Goal: Use online tool/utility: Utilize a website feature to perform a specific function

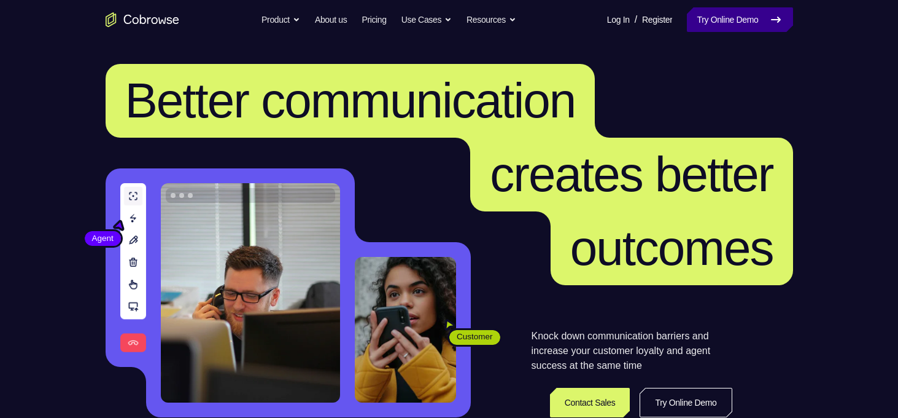
click at [707, 15] on link "Try Online Demo" at bounding box center [740, 19] width 106 height 25
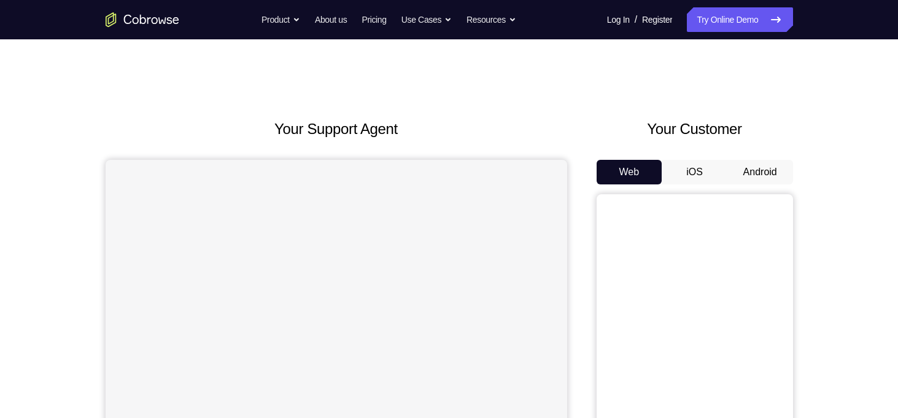
click at [748, 172] on button "Android" at bounding box center [761, 172] width 66 height 25
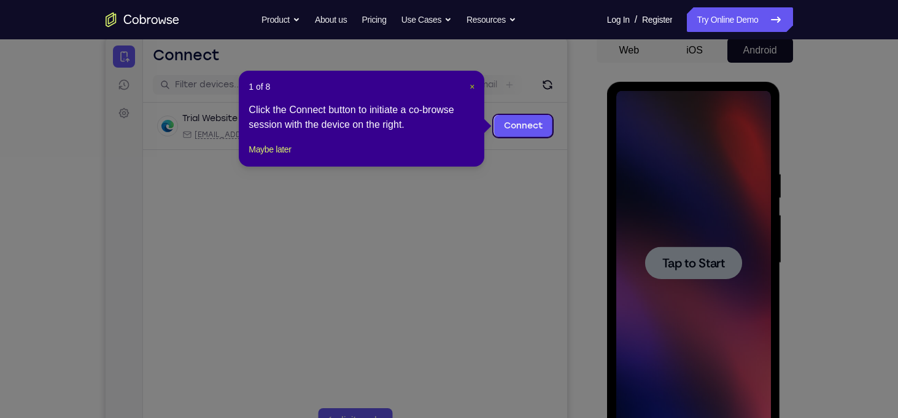
click at [472, 86] on span "×" at bounding box center [472, 87] width 5 height 10
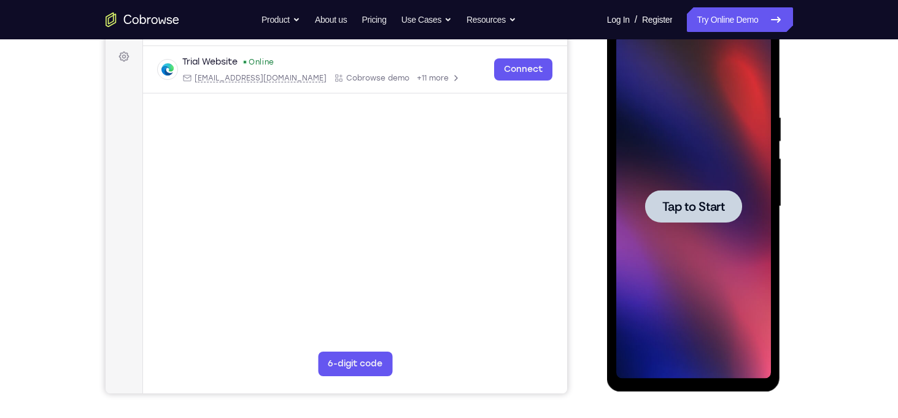
scroll to position [179, 0]
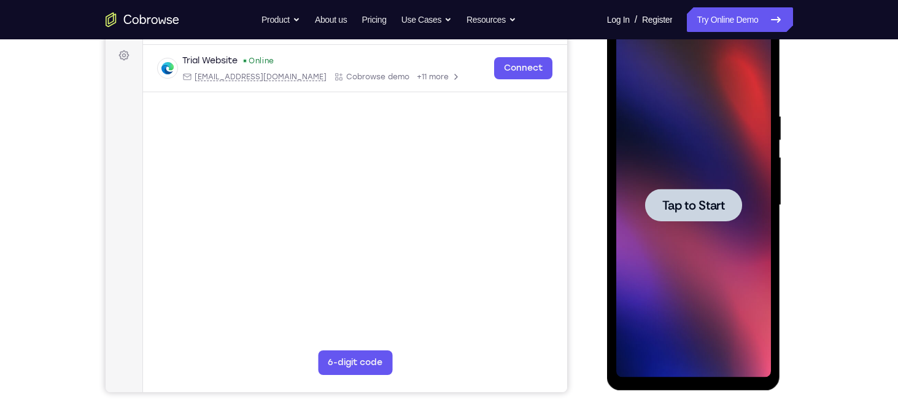
click at [696, 203] on span "Tap to Start" at bounding box center [694, 205] width 63 height 12
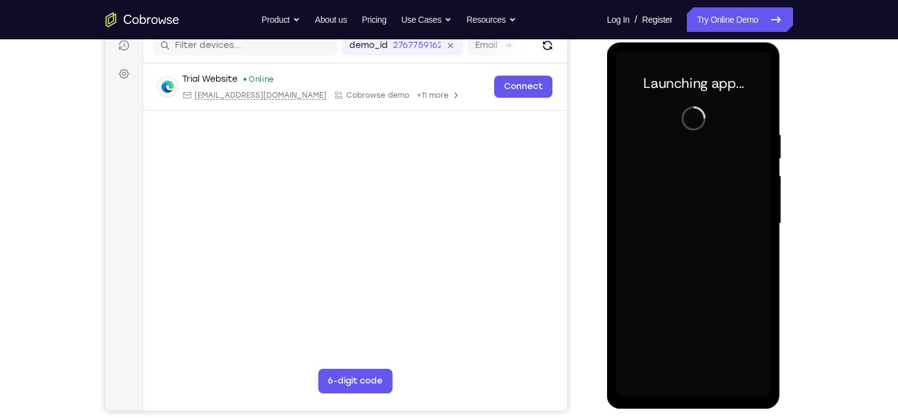
scroll to position [160, 0]
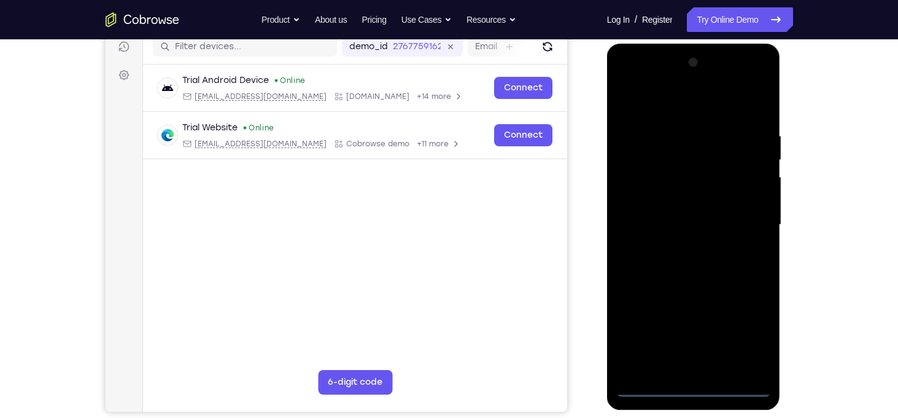
click at [698, 384] on div at bounding box center [694, 225] width 155 height 344
click at [752, 333] on div at bounding box center [694, 225] width 155 height 344
click at [673, 101] on div at bounding box center [694, 225] width 155 height 344
click at [745, 218] on div at bounding box center [694, 225] width 155 height 344
click at [680, 246] on div at bounding box center [694, 225] width 155 height 344
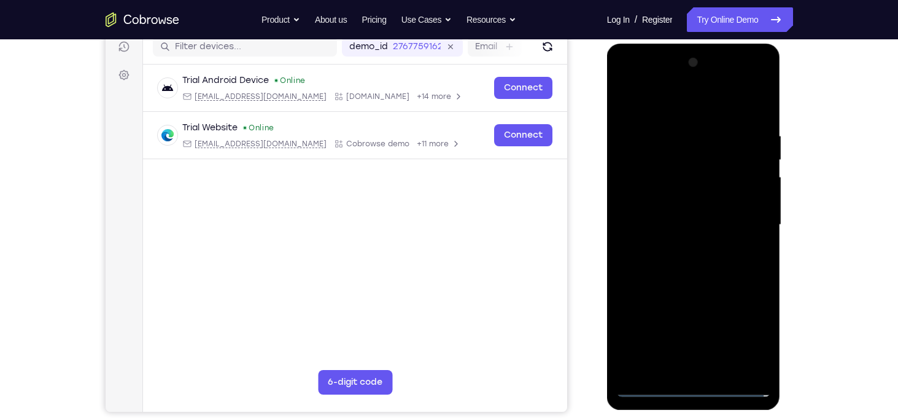
click at [681, 219] on div at bounding box center [694, 225] width 155 height 344
click at [691, 190] on div at bounding box center [694, 225] width 155 height 344
click at [704, 224] on div at bounding box center [694, 225] width 155 height 344
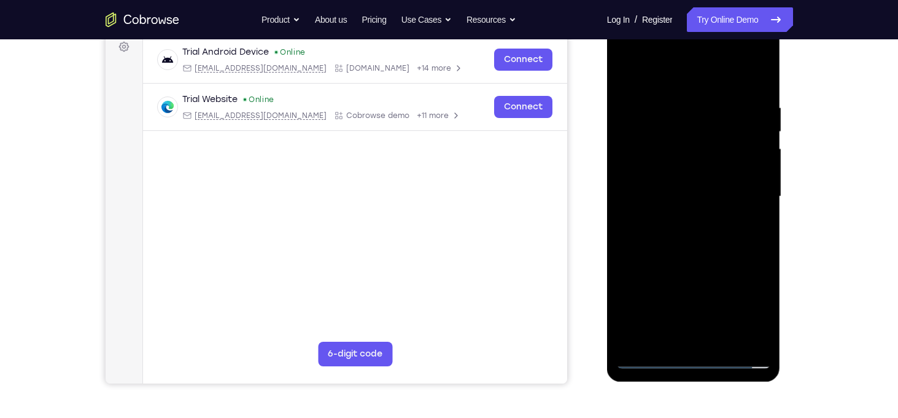
scroll to position [184, 0]
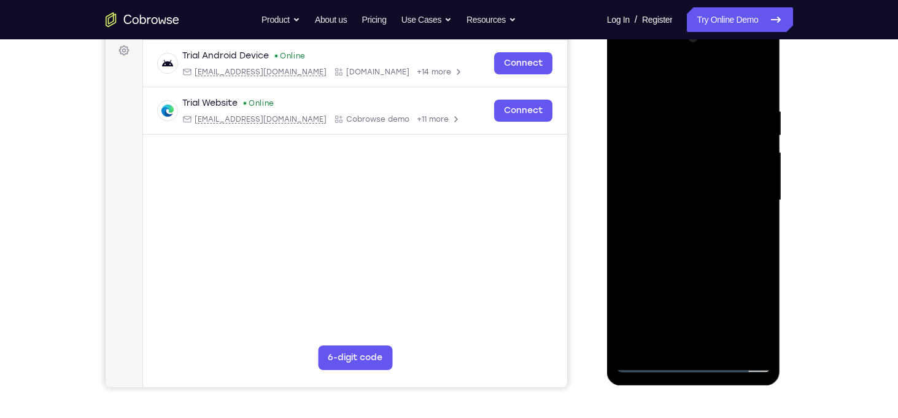
drag, startPoint x: 672, startPoint y: 84, endPoint x: 663, endPoint y: -26, distance: 110.3
click at [663, 19] on html "Online web based iOS Simulators and Android Emulators. Run iPhone, iPad, Mobile…" at bounding box center [694, 203] width 175 height 368
click at [712, 224] on div at bounding box center [694, 200] width 155 height 344
click at [744, 57] on div at bounding box center [694, 200] width 155 height 344
click at [630, 50] on div at bounding box center [694, 200] width 155 height 344
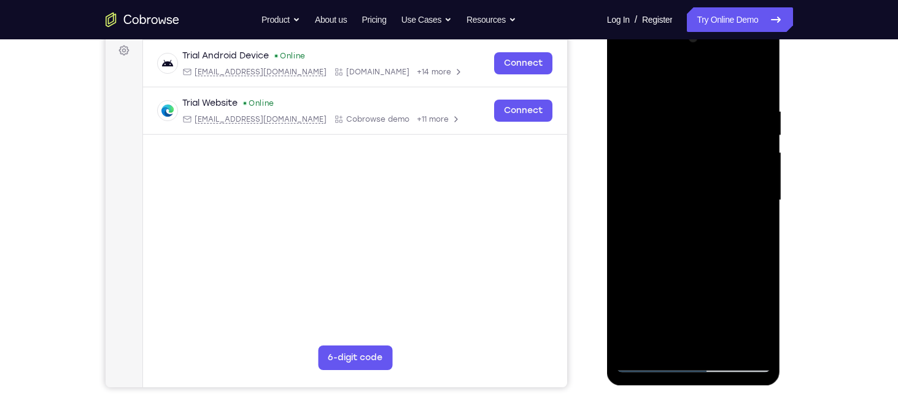
click at [644, 158] on div at bounding box center [694, 200] width 155 height 344
click at [684, 224] on div at bounding box center [694, 200] width 155 height 344
click at [678, 197] on div at bounding box center [694, 200] width 155 height 344
click at [654, 177] on div at bounding box center [694, 200] width 155 height 344
click at [668, 196] on div at bounding box center [694, 200] width 155 height 344
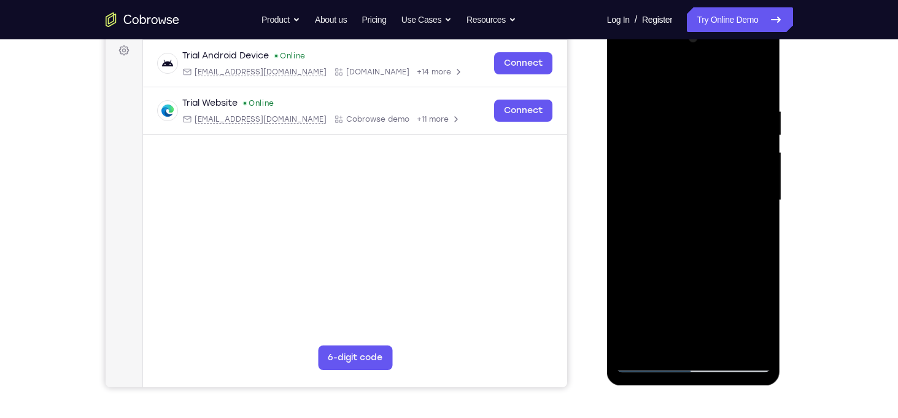
click at [695, 273] on div at bounding box center [694, 200] width 155 height 344
click at [706, 195] on div at bounding box center [694, 200] width 155 height 344
click at [756, 187] on div at bounding box center [694, 200] width 155 height 344
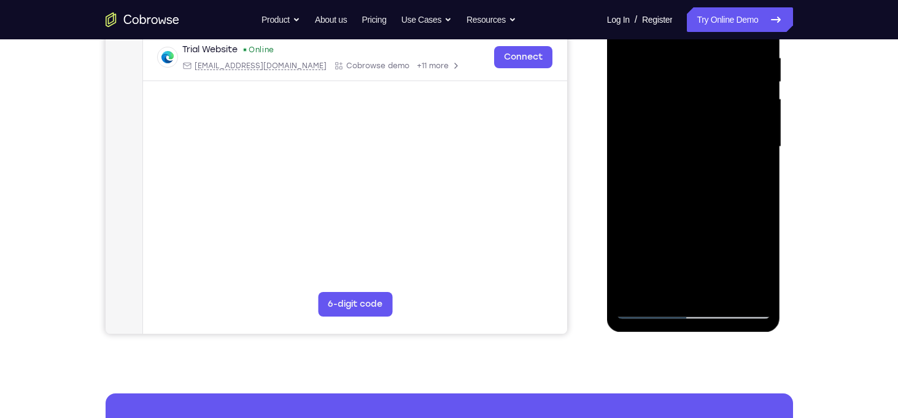
click at [728, 298] on div at bounding box center [694, 147] width 155 height 344
click at [756, 298] on div at bounding box center [694, 147] width 155 height 344
click at [711, 147] on div at bounding box center [694, 147] width 155 height 344
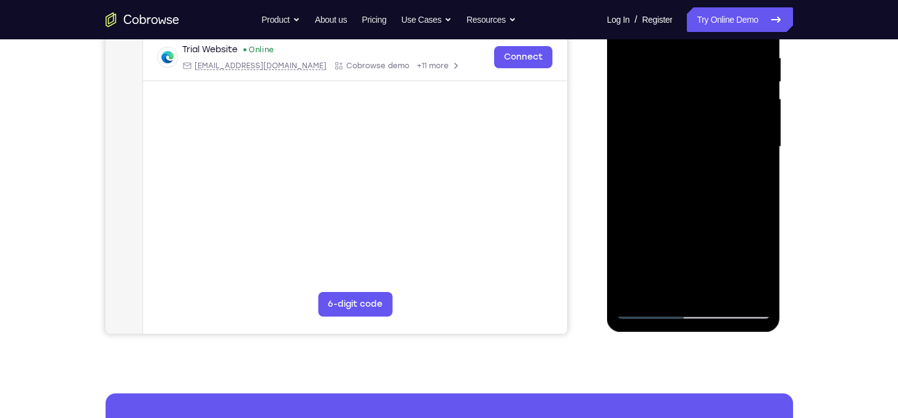
click at [711, 147] on div at bounding box center [694, 147] width 155 height 344
click at [709, 300] on div at bounding box center [694, 147] width 155 height 344
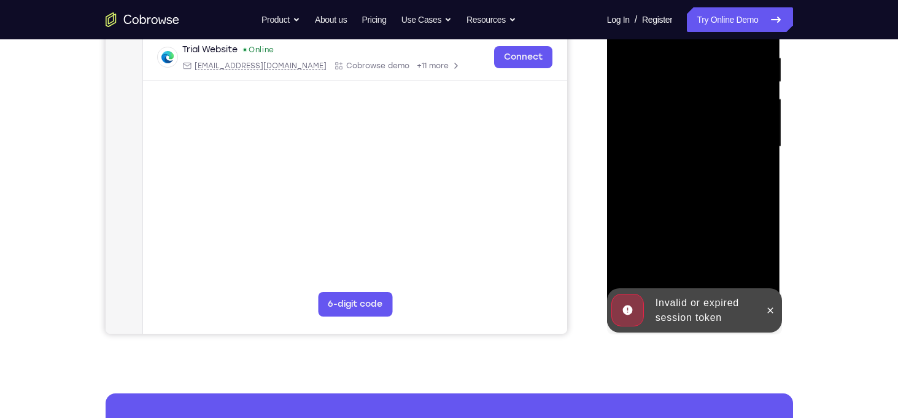
click at [709, 300] on div at bounding box center [694, 147] width 155 height 344
click at [776, 314] on button at bounding box center [771, 310] width 20 height 20
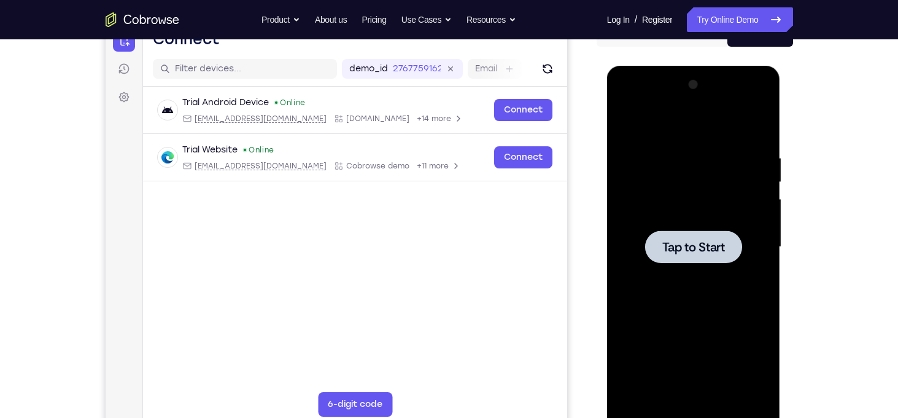
scroll to position [136, 0]
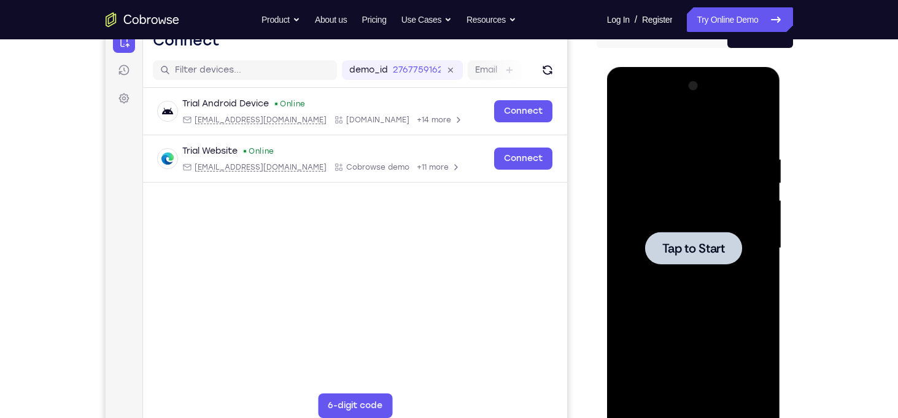
click at [674, 236] on div at bounding box center [693, 248] width 97 height 33
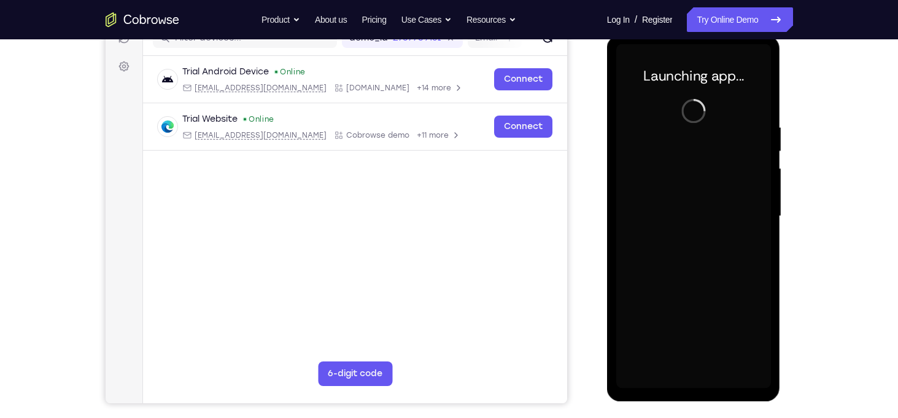
scroll to position [168, 0]
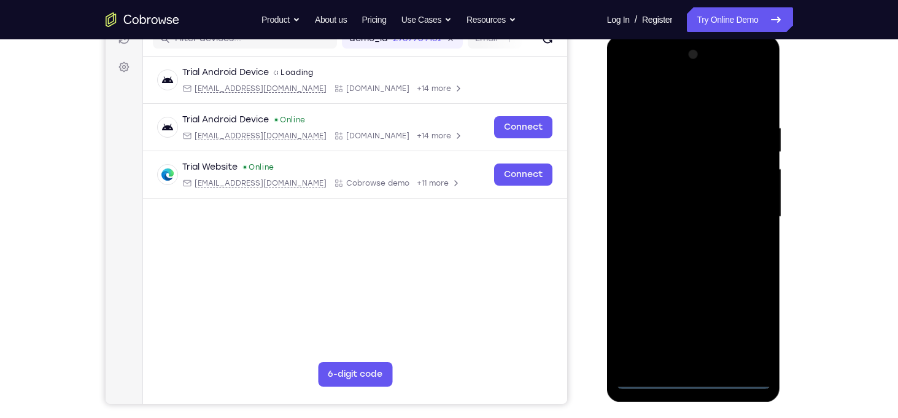
click at [693, 373] on div at bounding box center [694, 217] width 155 height 344
click at [695, 377] on div at bounding box center [694, 217] width 155 height 344
click at [744, 323] on div at bounding box center [694, 217] width 155 height 344
click at [671, 95] on div at bounding box center [694, 217] width 155 height 344
click at [739, 209] on div at bounding box center [694, 217] width 155 height 344
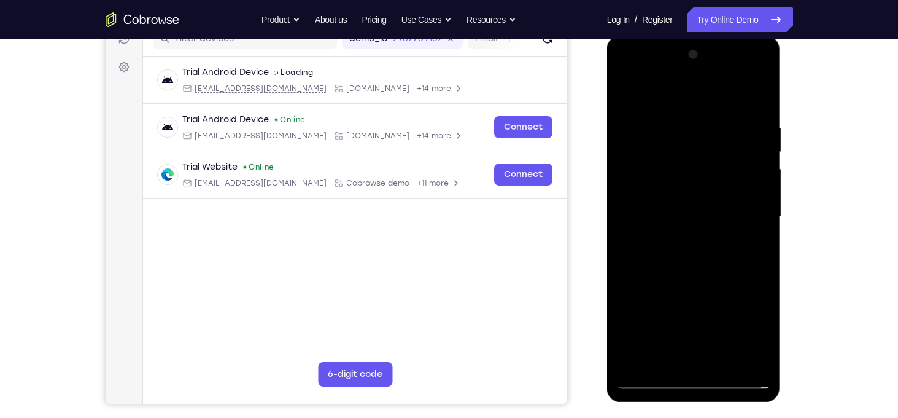
click at [741, 208] on div at bounding box center [694, 217] width 155 height 344
click at [679, 241] on div at bounding box center [694, 217] width 155 height 344
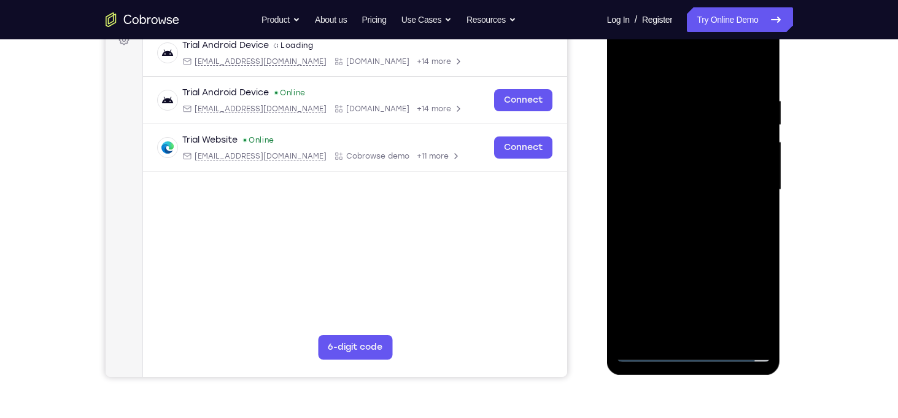
scroll to position [177, 0]
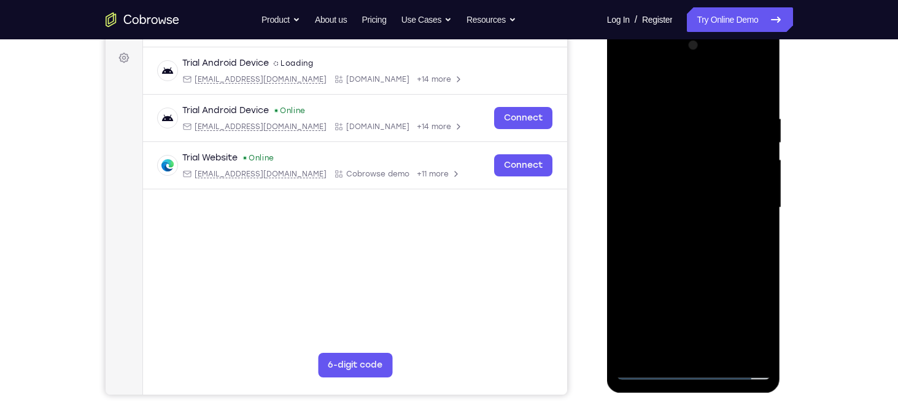
click at [650, 191] on div at bounding box center [694, 208] width 155 height 344
click at [656, 184] on div at bounding box center [694, 208] width 155 height 344
click at [682, 200] on div at bounding box center [694, 208] width 155 height 344
drag, startPoint x: 668, startPoint y: 85, endPoint x: 671, endPoint y: 3, distance: 82.3
click at [671, 26] on html "Online web based iOS Simulators and Android Emulators. Run iPhone, iPad, Mobile…" at bounding box center [694, 210] width 175 height 368
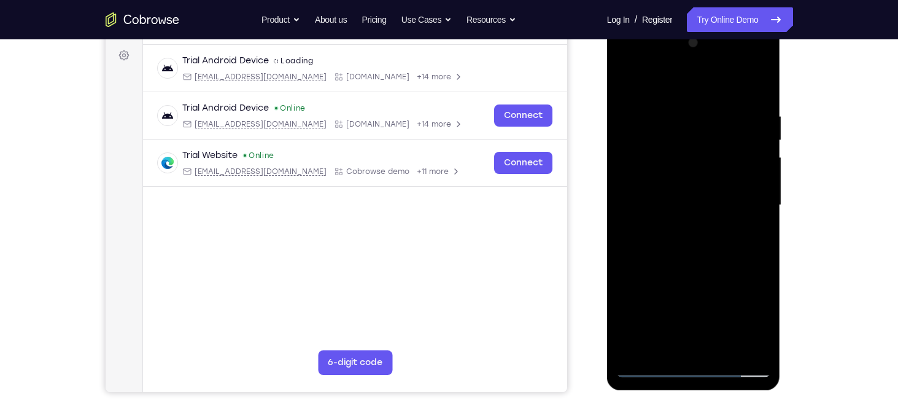
scroll to position [173, 0]
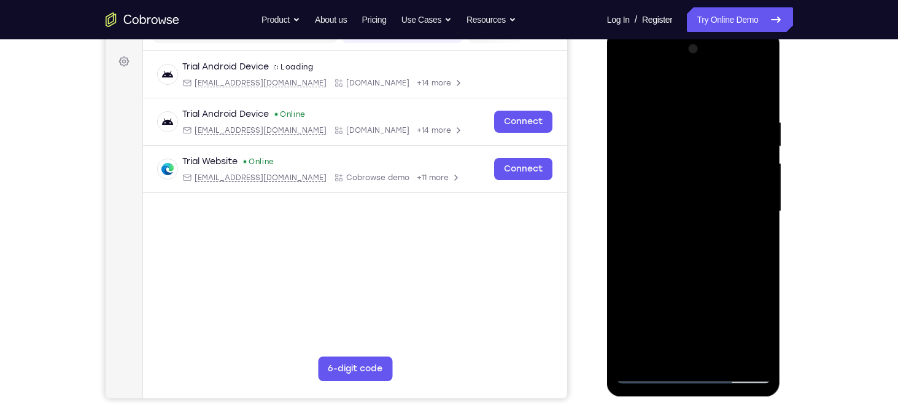
click at [705, 287] on div at bounding box center [694, 211] width 155 height 344
drag, startPoint x: 695, startPoint y: 288, endPoint x: 718, endPoint y: 186, distance: 104.4
click at [718, 186] on div at bounding box center [694, 211] width 155 height 344
click at [714, 183] on div at bounding box center [694, 211] width 155 height 344
click at [722, 179] on div at bounding box center [694, 211] width 155 height 344
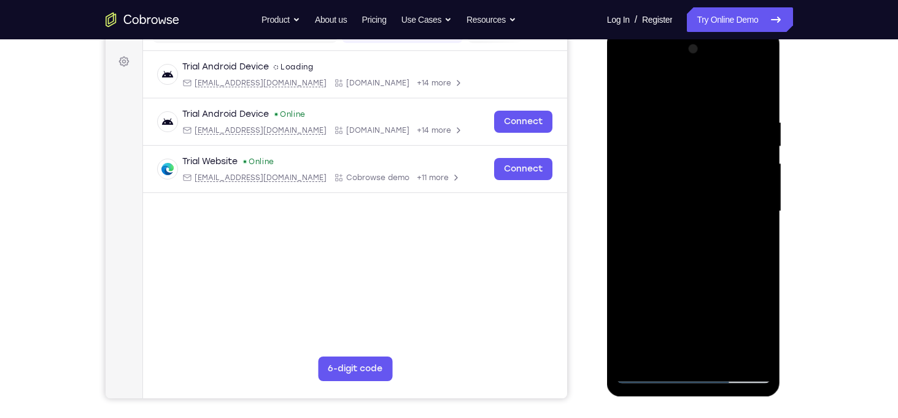
click at [721, 347] on div at bounding box center [694, 211] width 155 height 344
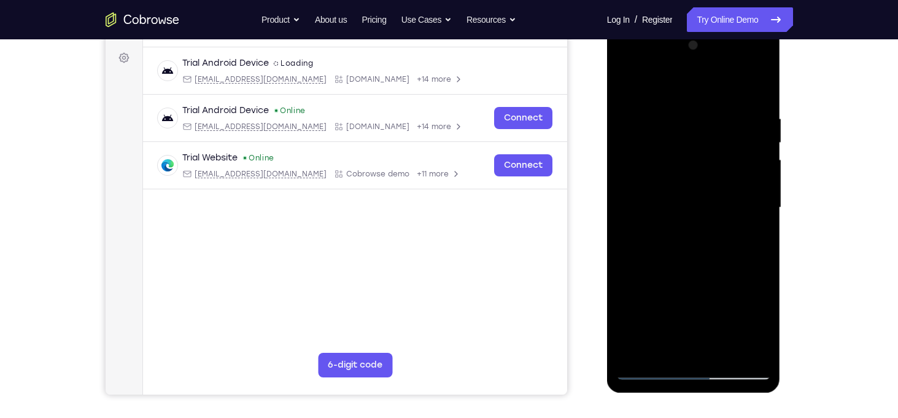
scroll to position [176, 0]
click at [743, 68] on div at bounding box center [694, 208] width 155 height 344
click at [763, 85] on div at bounding box center [694, 208] width 155 height 344
